Goal: Communication & Community: Answer question/provide support

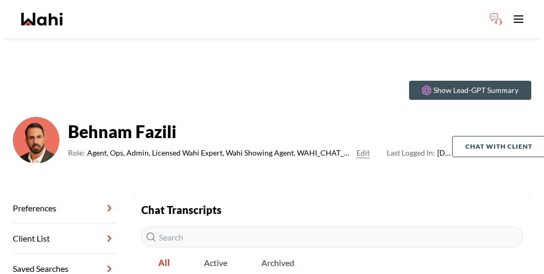
scroll to position [170, 0]
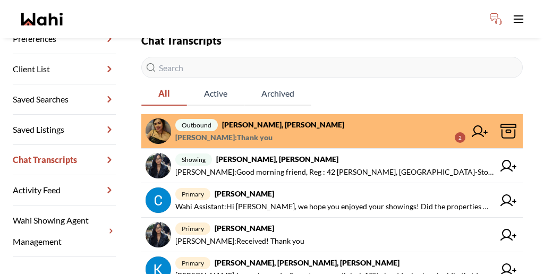
click at [288, 131] on span "Puja Mandal : Thank you 2" at bounding box center [320, 137] width 290 height 13
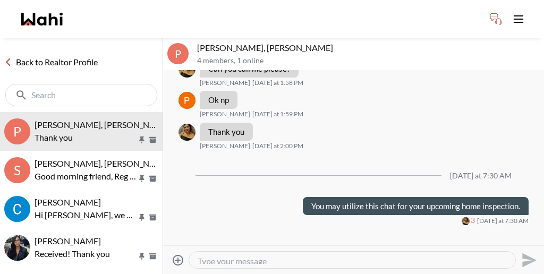
scroll to position [528, 0]
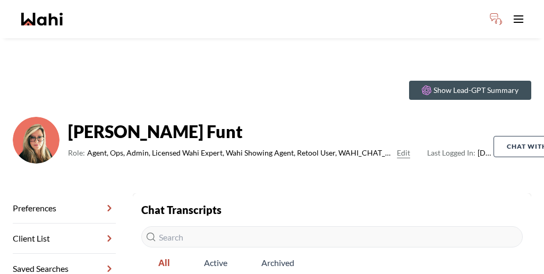
scroll to position [60, 0]
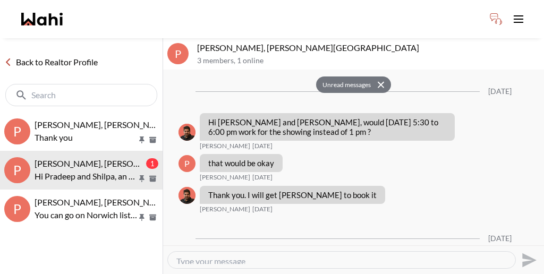
scroll to position [1730, 0]
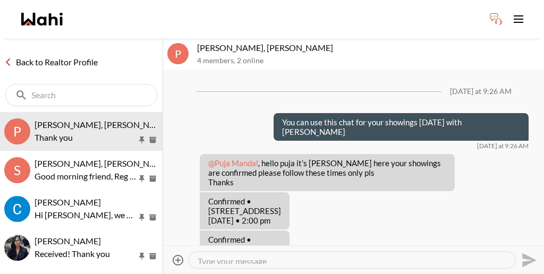
scroll to position [528, 0]
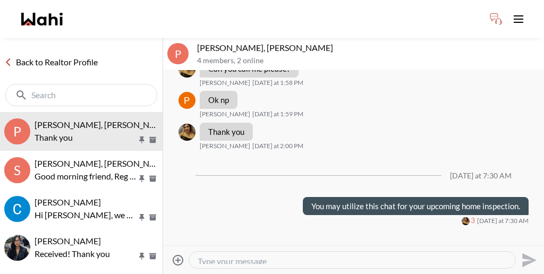
click at [56, 55] on link "Back to Realtor Profile" at bounding box center [51, 62] width 102 height 14
